Goal: Task Accomplishment & Management: Manage account settings

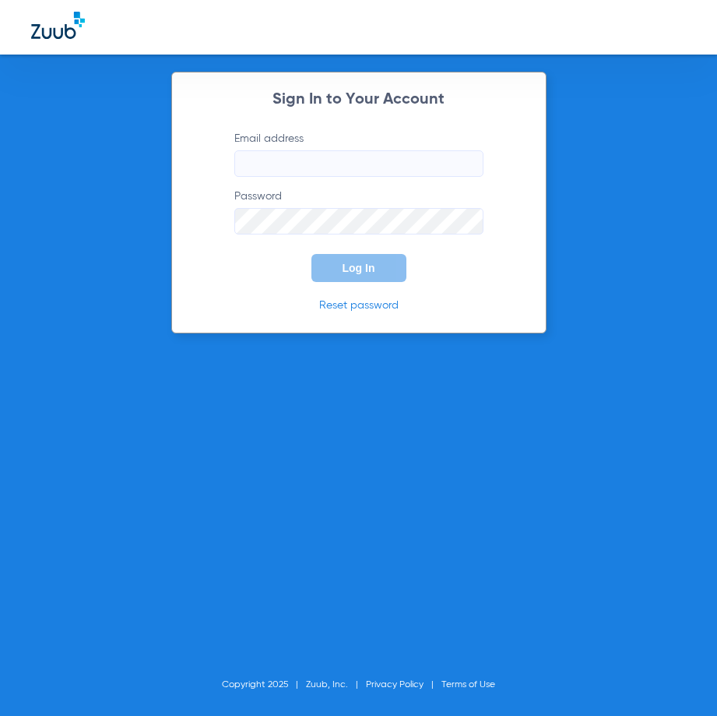
click at [339, 161] on input "Email address" at bounding box center [358, 163] width 249 height 26
type input "[EMAIL_ADDRESS][DOMAIN_NAME]"
click at [311, 254] on button "Log In" at bounding box center [358, 268] width 95 height 28
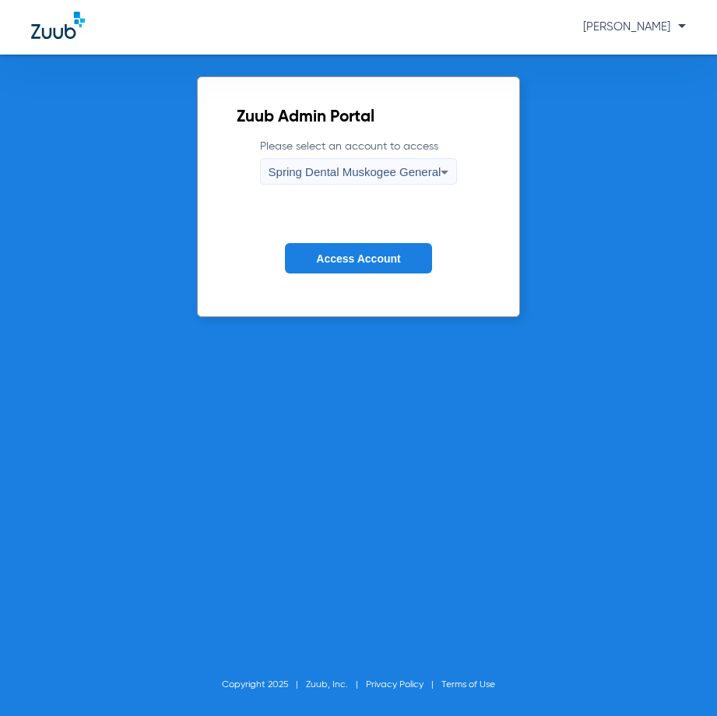
click at [399, 262] on span "Access Account" at bounding box center [358, 258] width 84 height 12
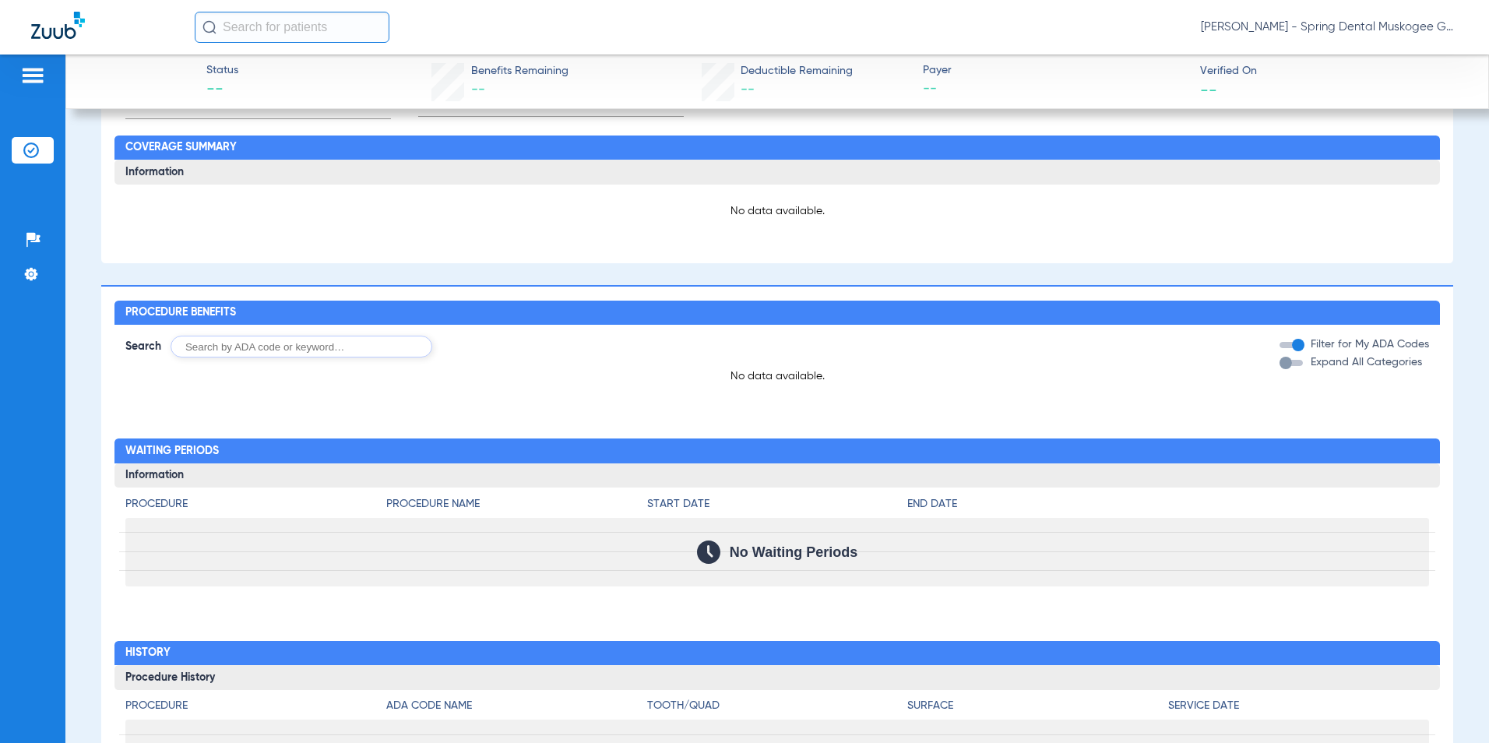
scroll to position [78, 0]
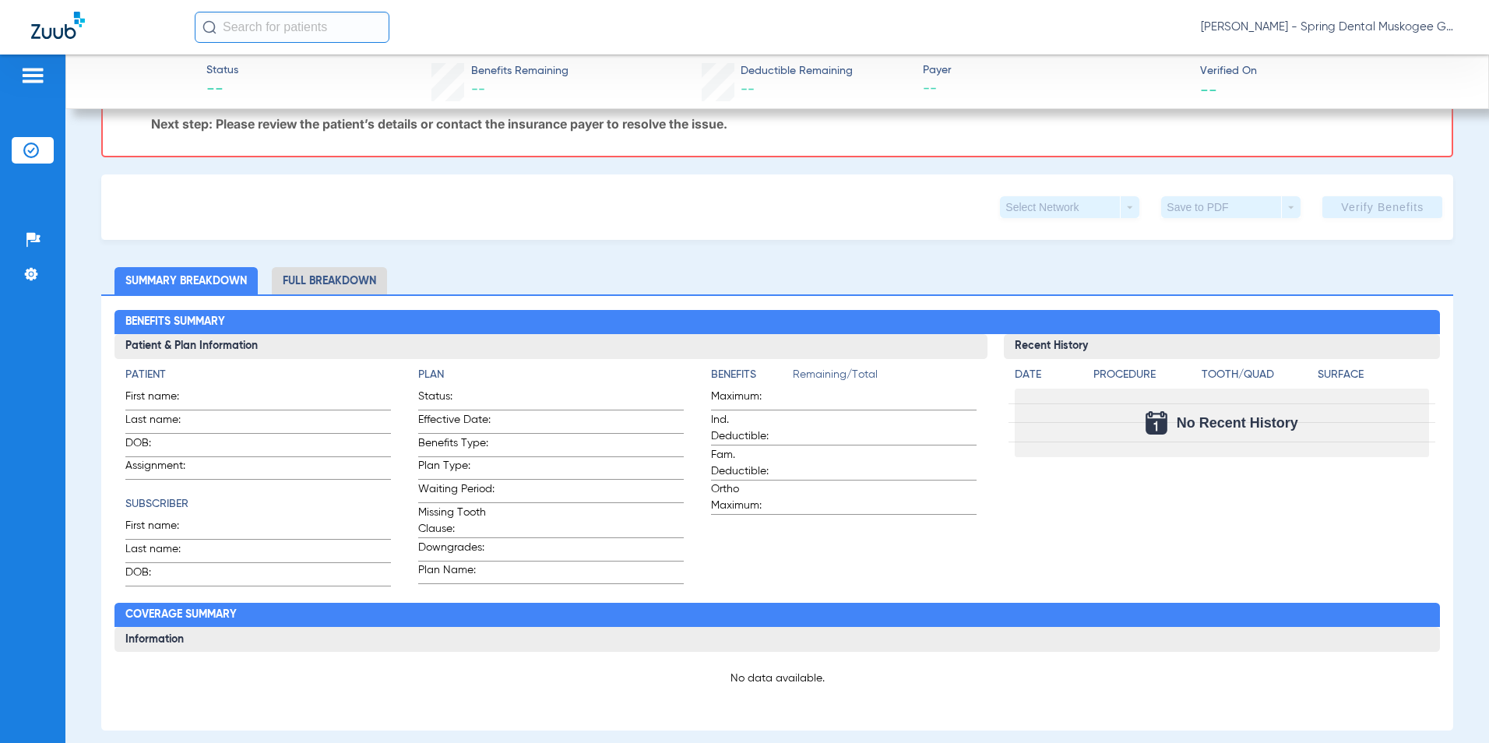
click at [31, 149] on img at bounding box center [31, 150] width 16 height 16
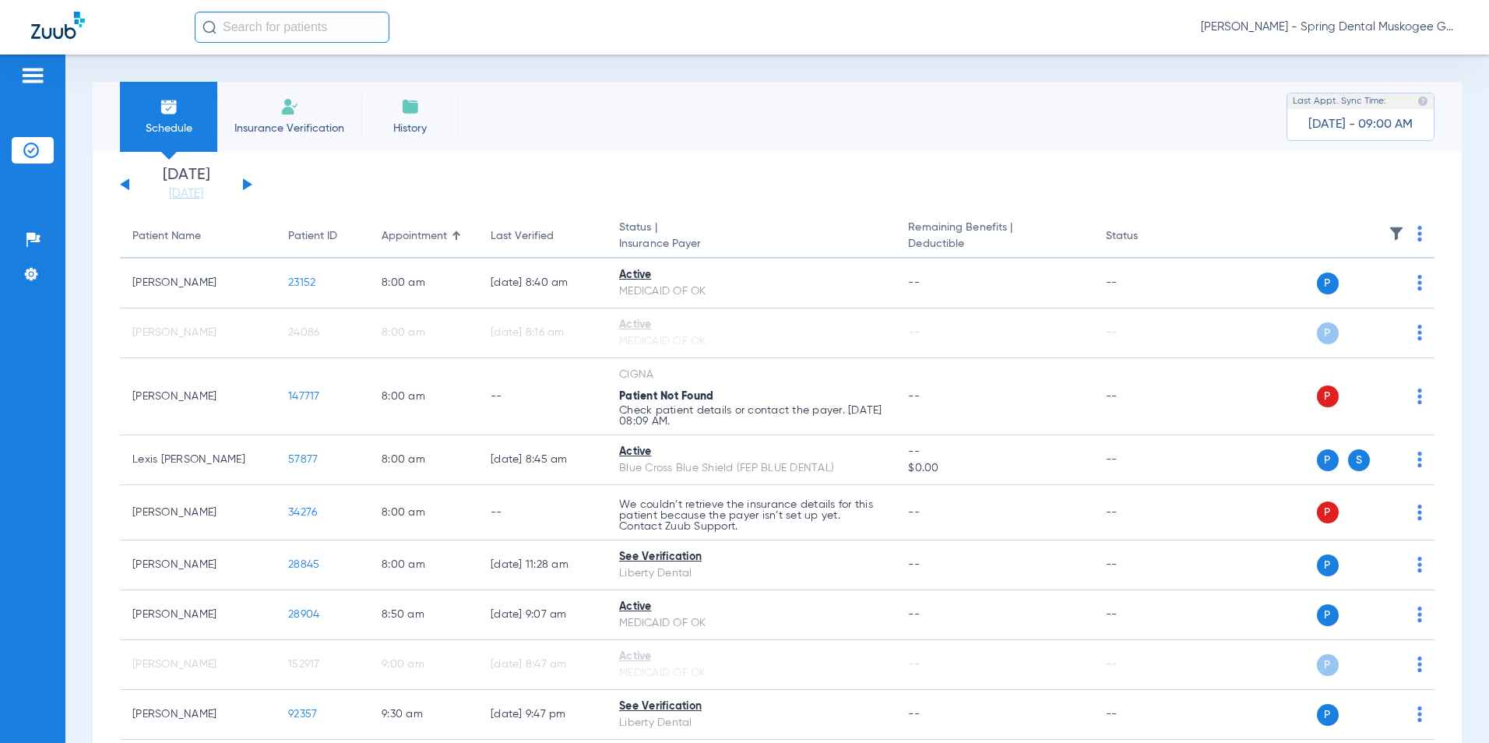
click at [23, 76] on img at bounding box center [32, 75] width 25 height 19
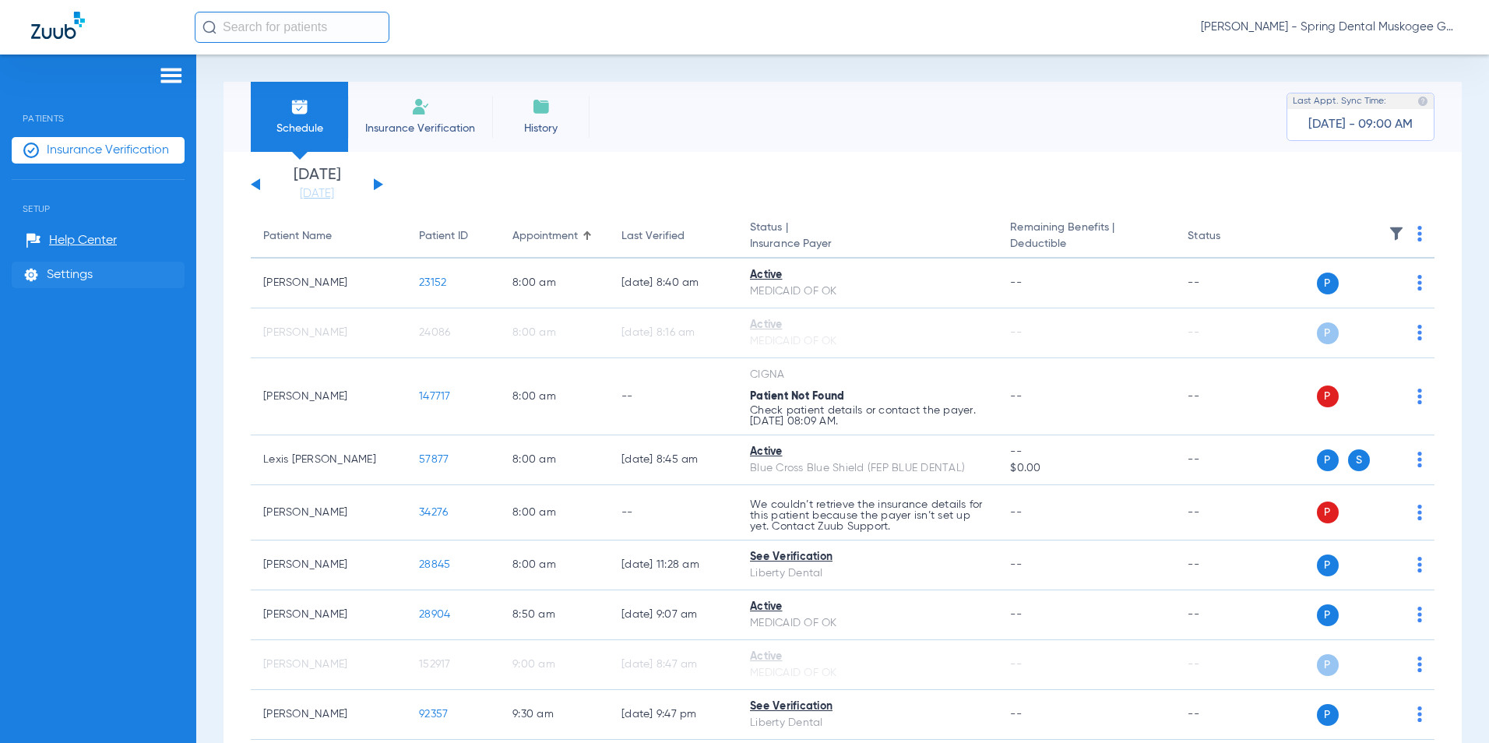
click at [56, 276] on span "Settings" at bounding box center [70, 275] width 46 height 16
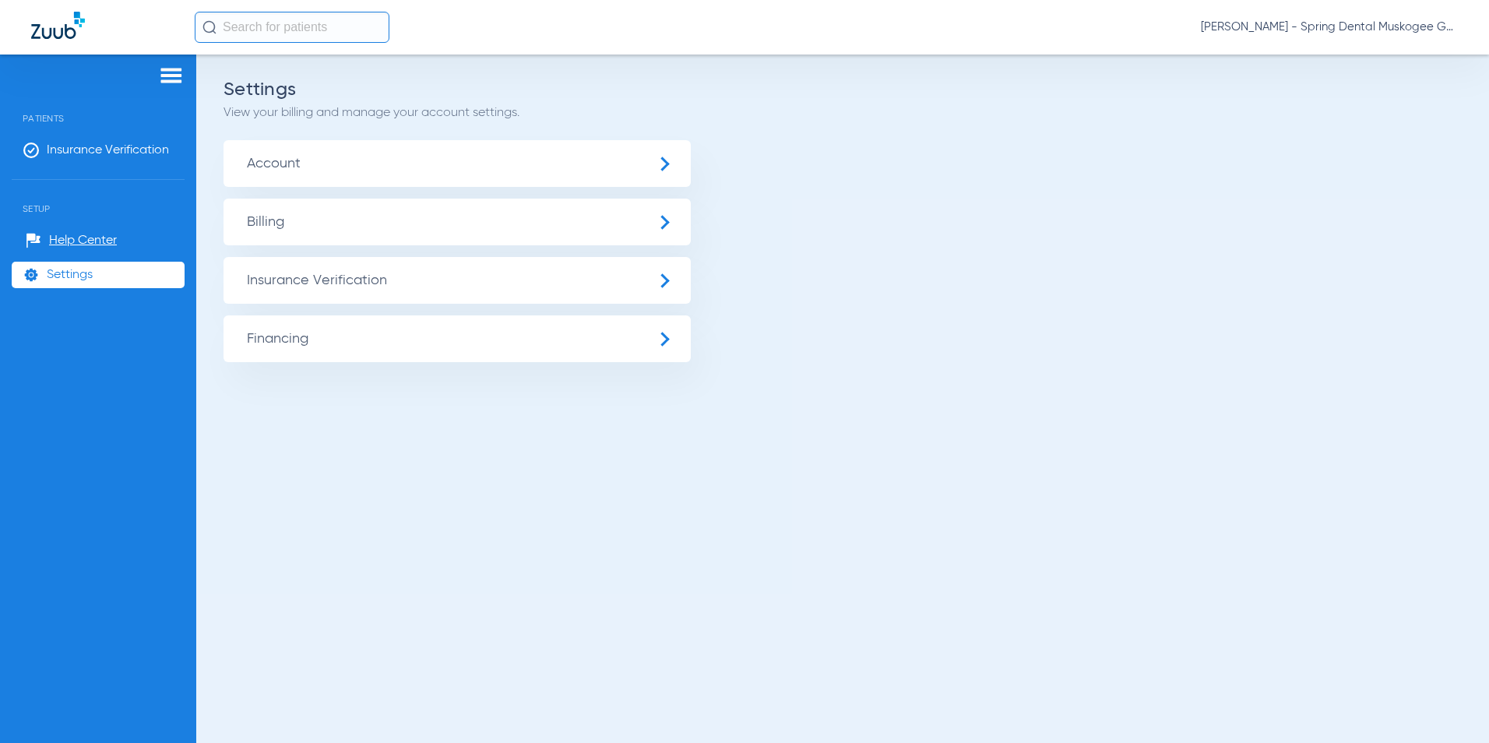
click at [476, 283] on span "Insurance Verification" at bounding box center [456, 280] width 467 height 47
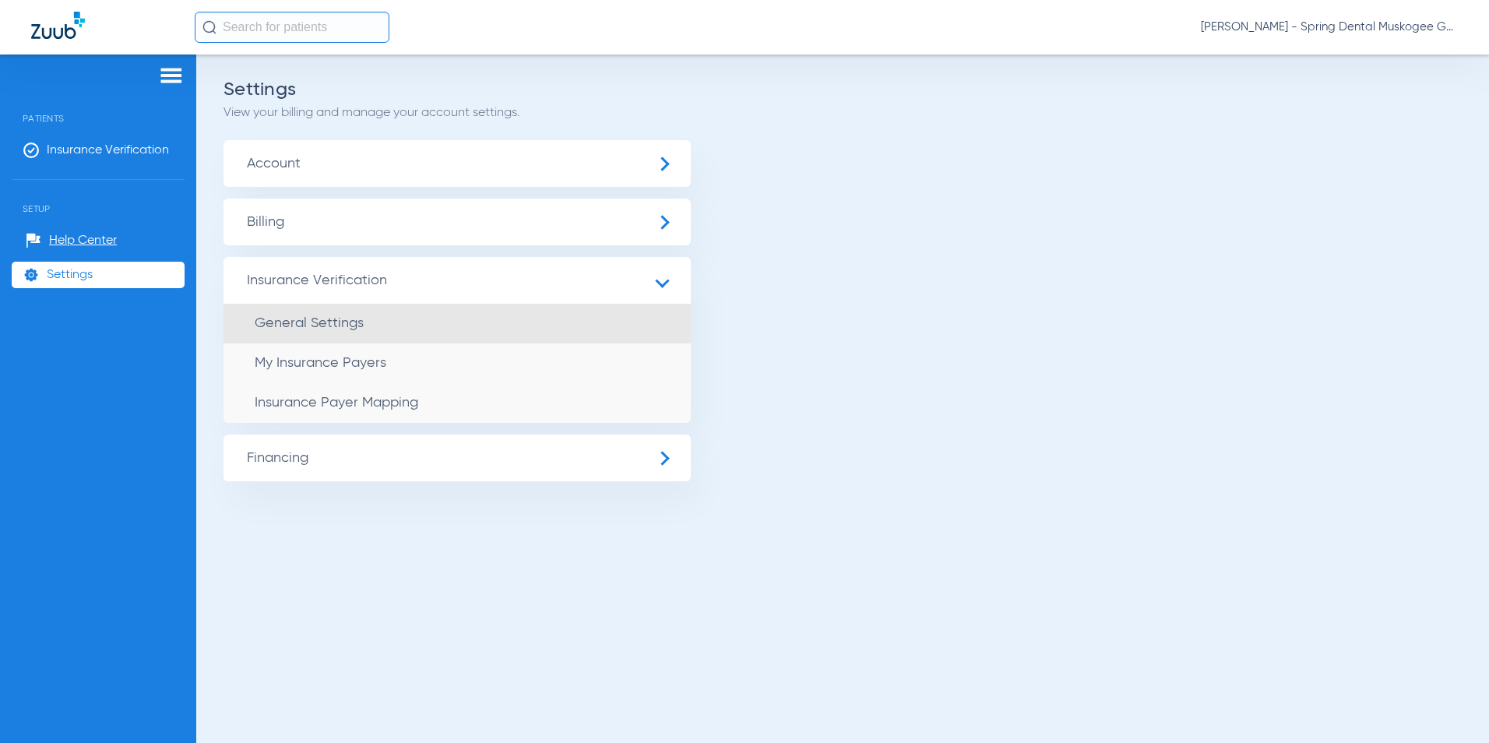
click at [333, 330] on span "General Settings" at bounding box center [309, 323] width 109 height 14
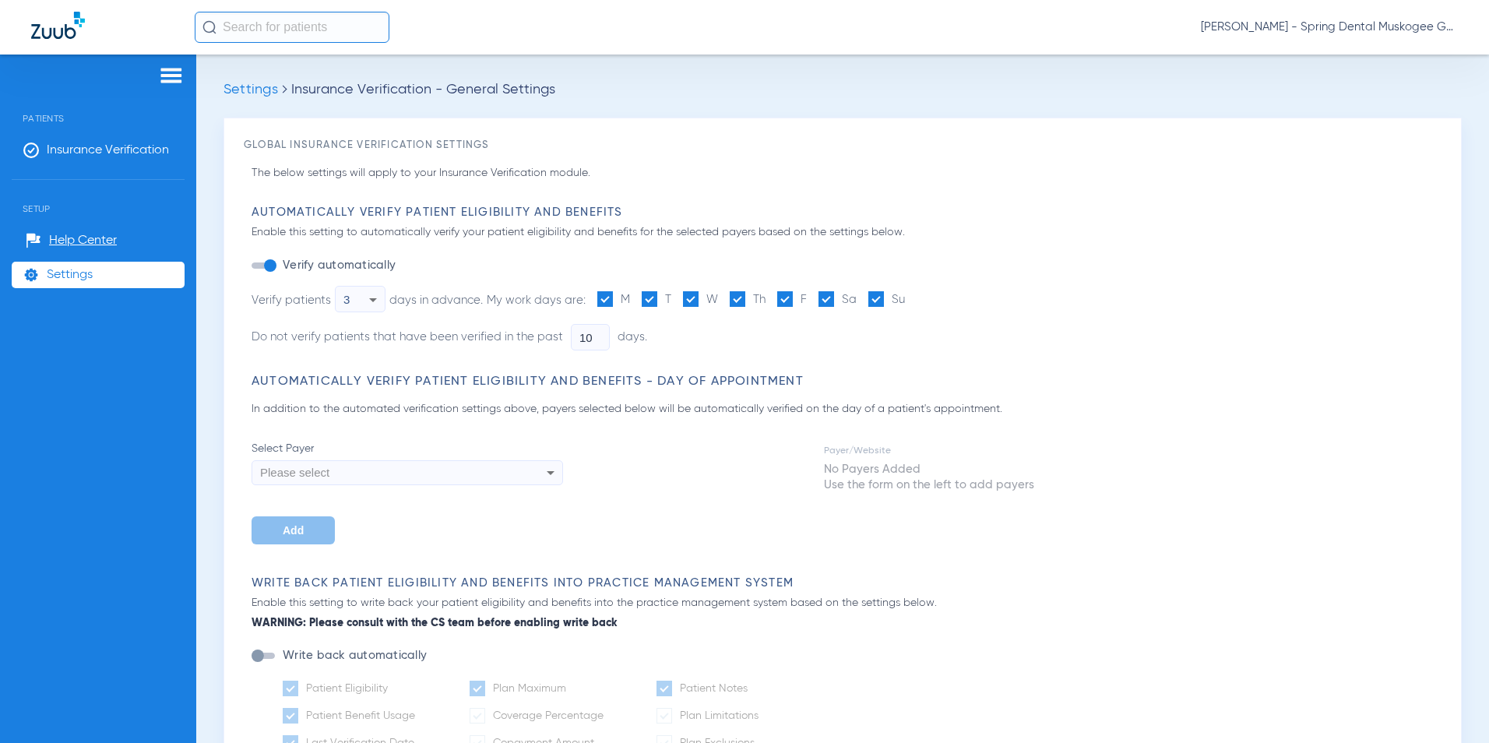
type input "5"
type input "1"
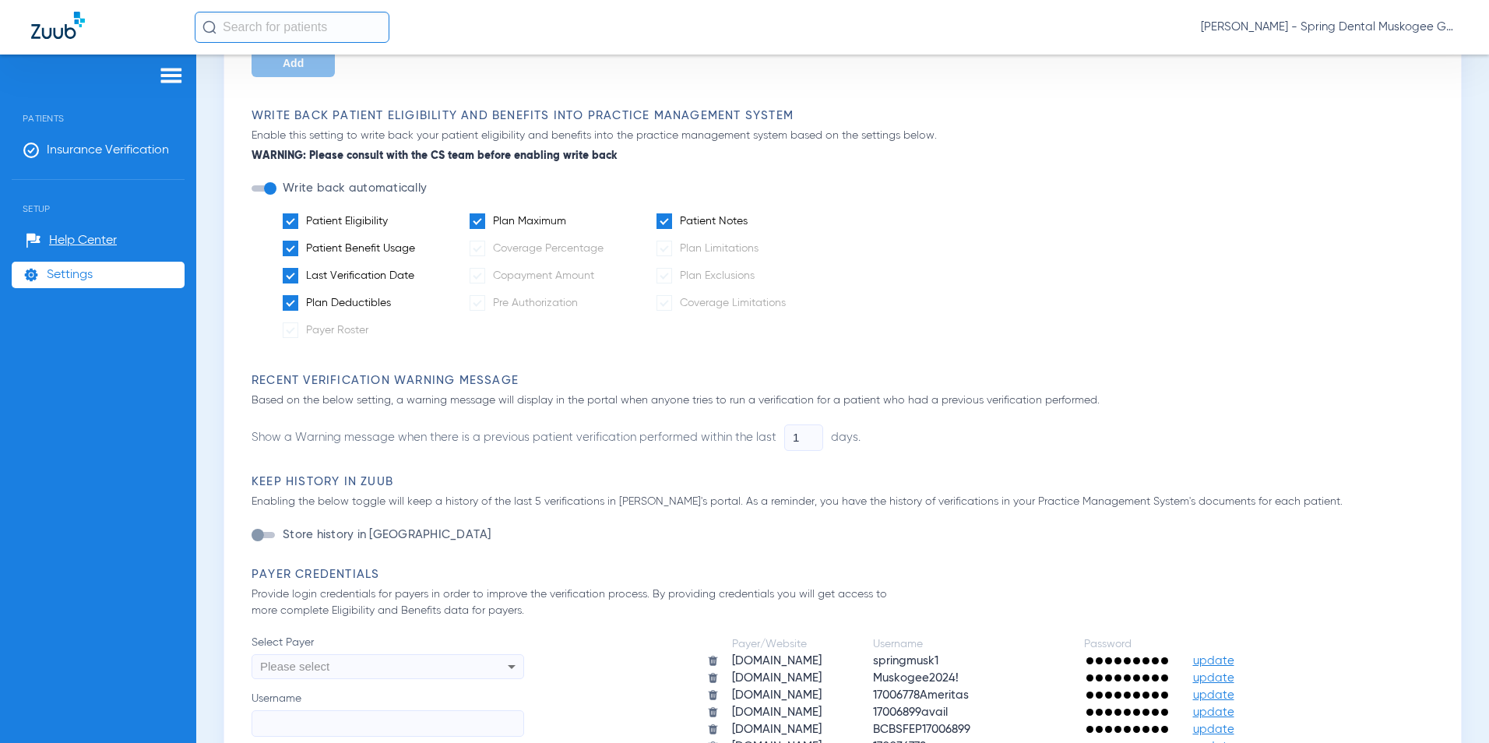
scroll to position [856, 0]
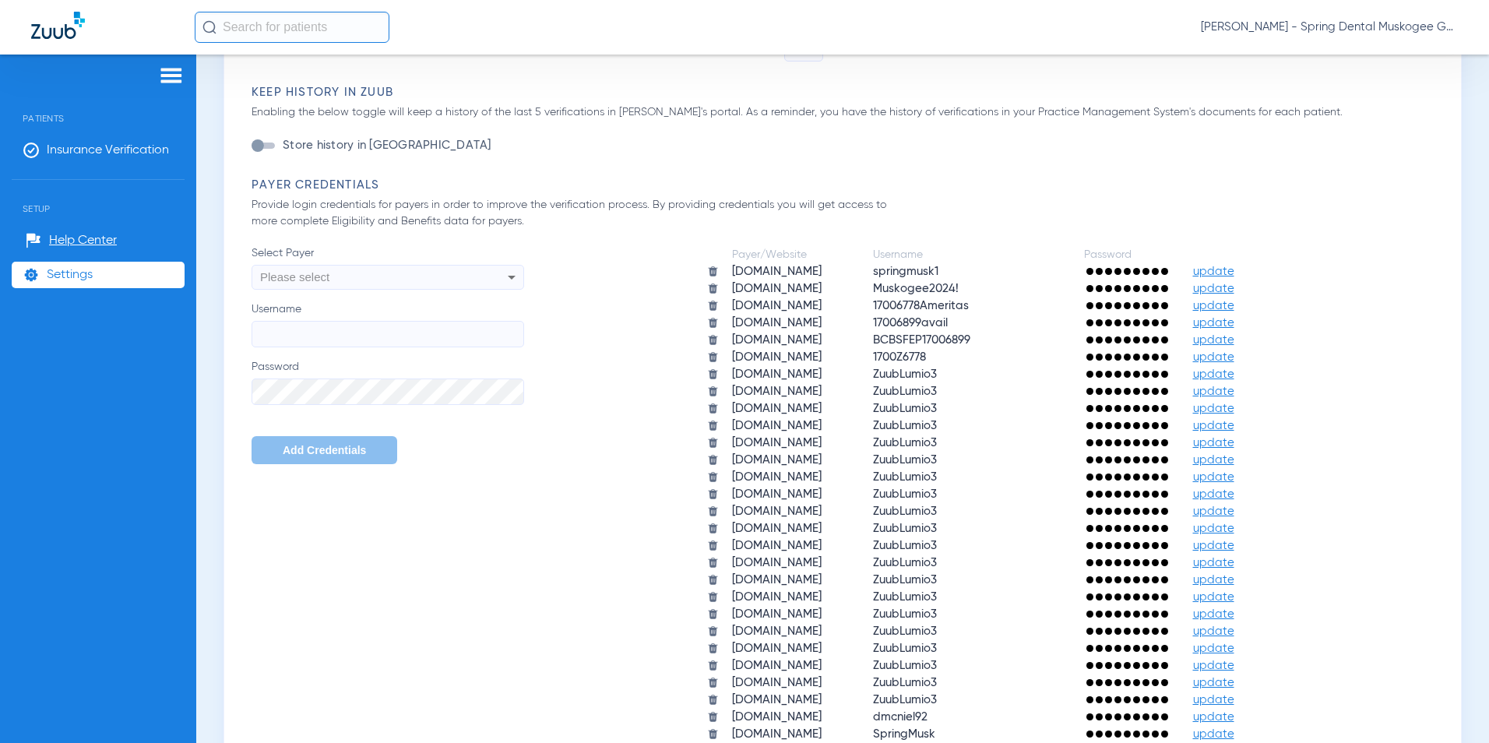
click at [716, 360] on span "update" at bounding box center [1213, 357] width 41 height 12
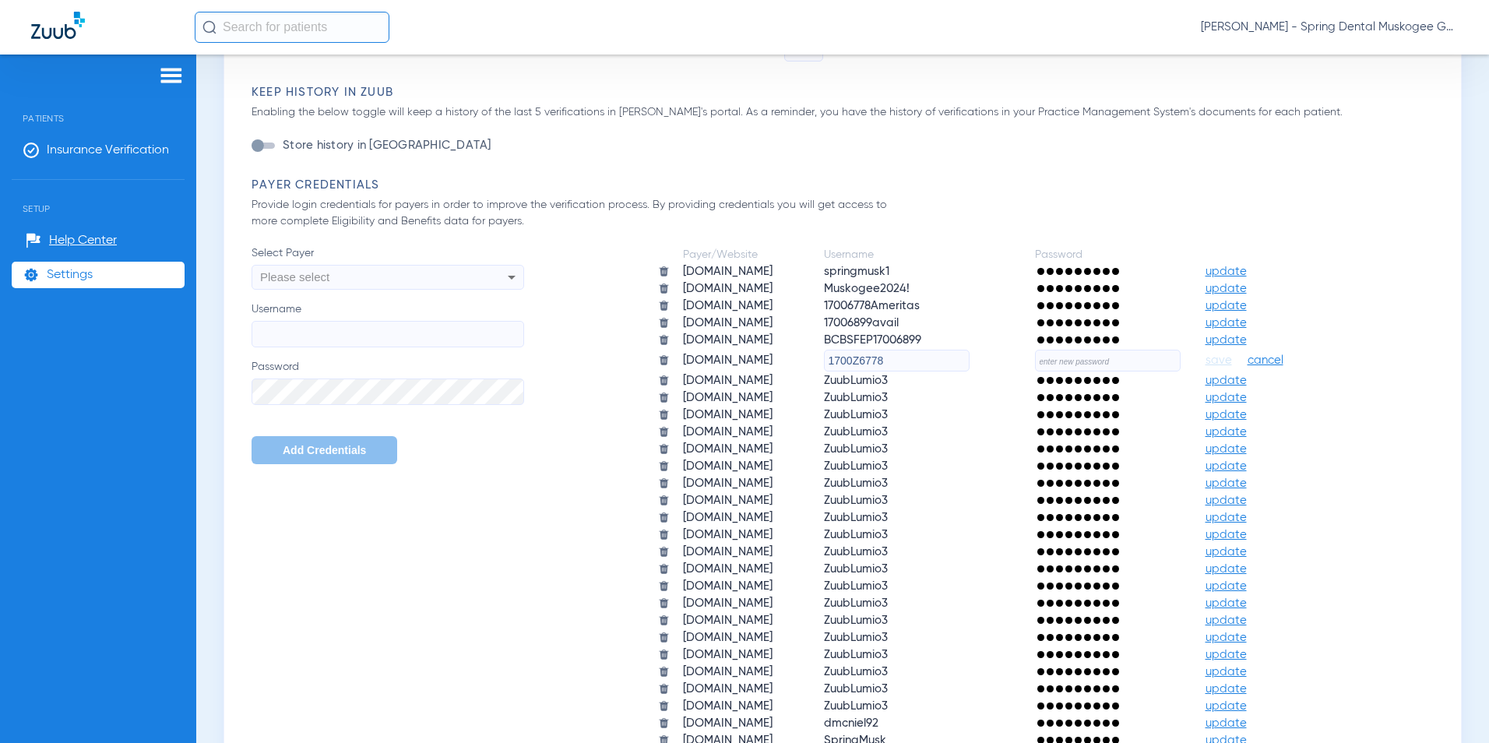
click at [716, 364] on span "cancel" at bounding box center [1265, 361] width 36 height 16
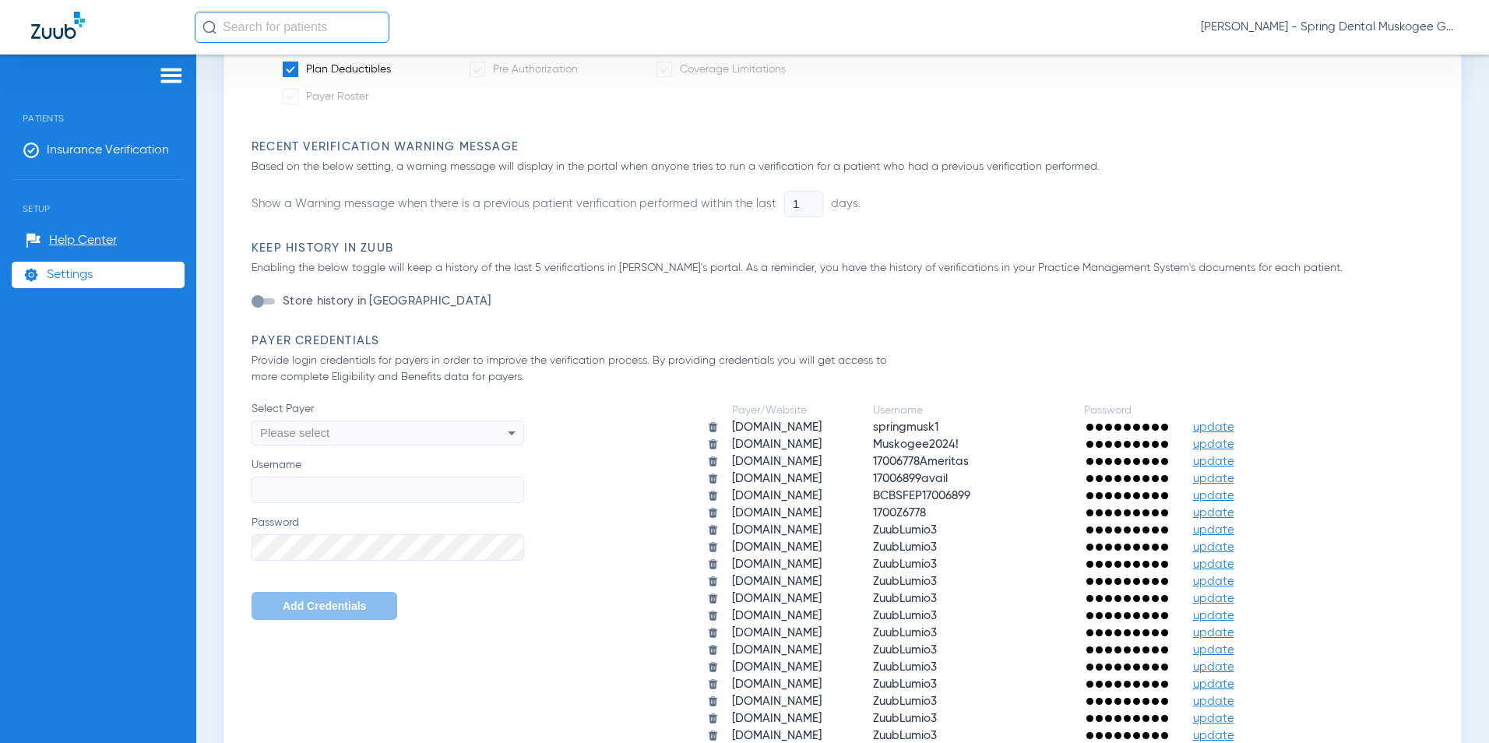
scroll to position [623, 0]
